Goal: Transaction & Acquisition: Purchase product/service

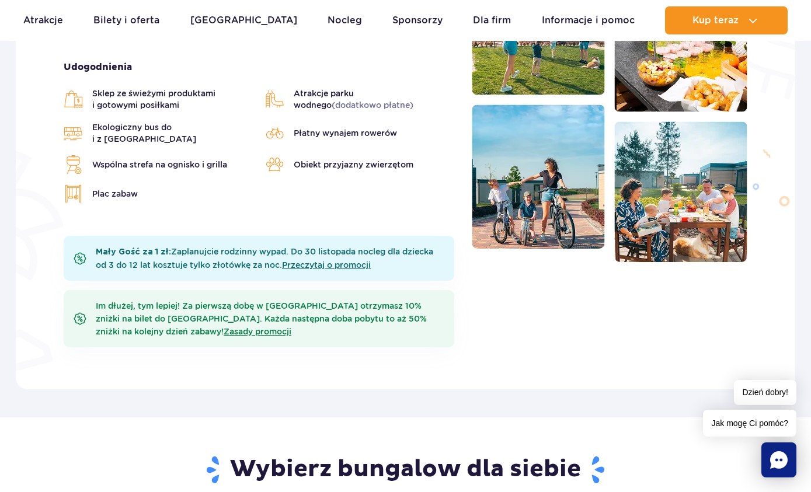
scroll to position [430, 0]
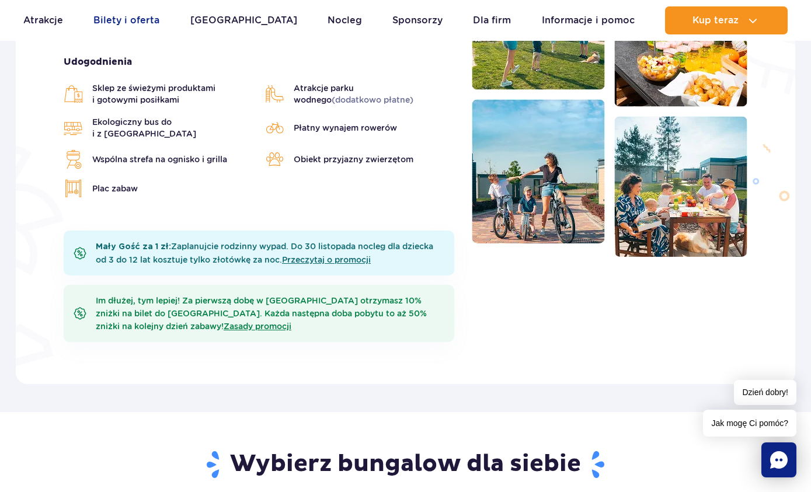
click at [147, 20] on link "Bilety i oferta" at bounding box center [126, 20] width 66 height 28
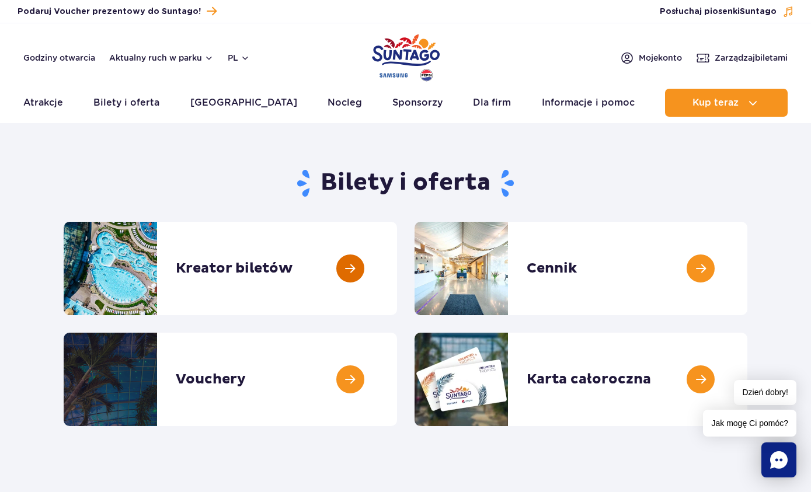
click at [397, 270] on link at bounding box center [397, 268] width 0 height 93
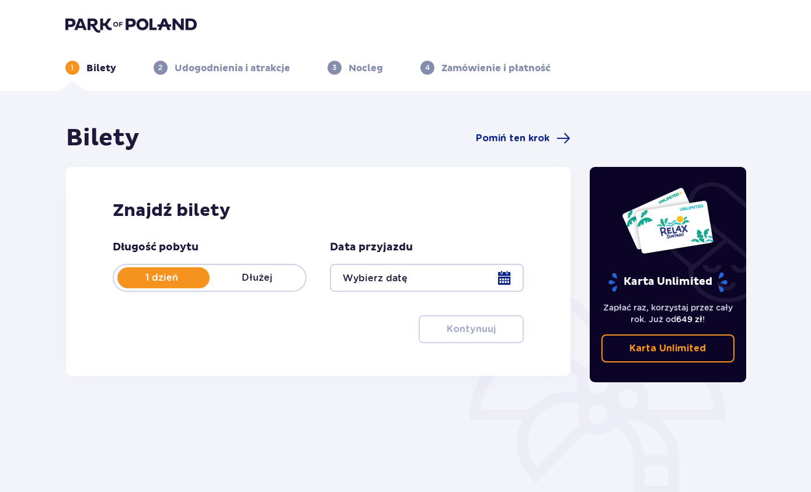
click at [272, 275] on p "Dłużej" at bounding box center [258, 278] width 96 height 13
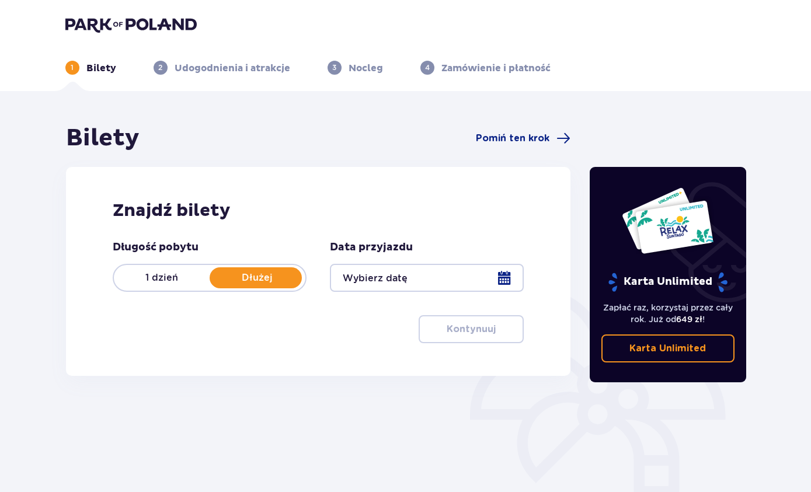
click at [510, 281] on div at bounding box center [427, 278] width 194 height 28
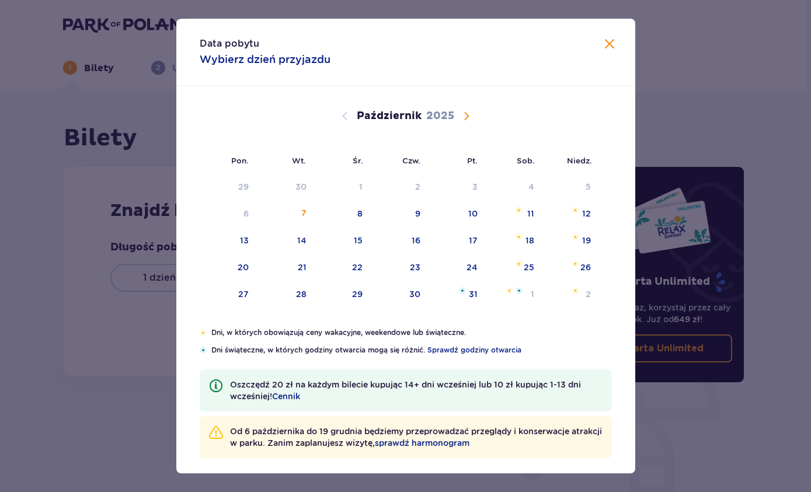
click at [773, 75] on div "Data pobytu Wybierz dzień przyjazdu Pon. Wt. Śr. Czw. Pt. Sob. Niedz. Wrzesień …" at bounding box center [405, 246] width 811 height 492
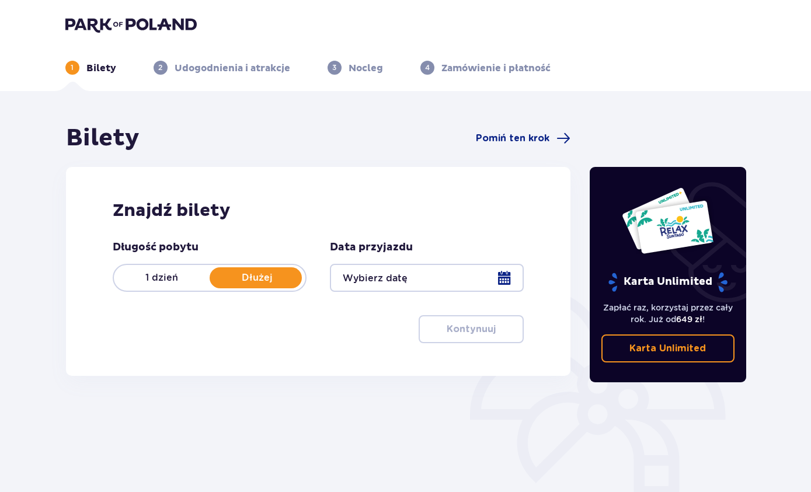
click at [509, 283] on div at bounding box center [427, 278] width 194 height 28
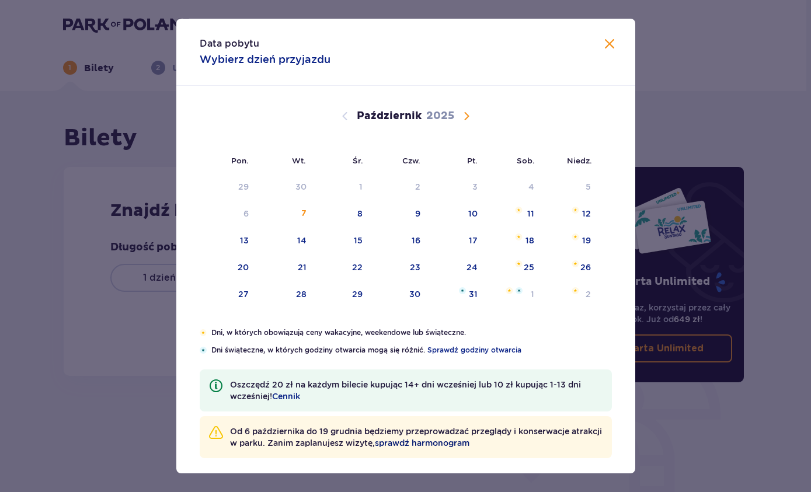
click at [470, 448] on span "sprawdź harmonogram" at bounding box center [422, 443] width 95 height 12
